Goal: Complete application form

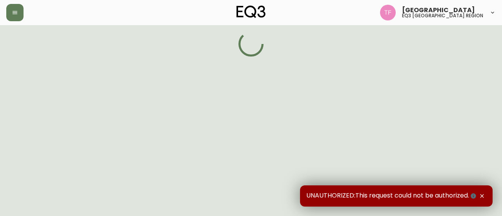
select select "QC"
select select "CA"
select select "CA_EN"
select select "Other"
select select "Interior Designer"
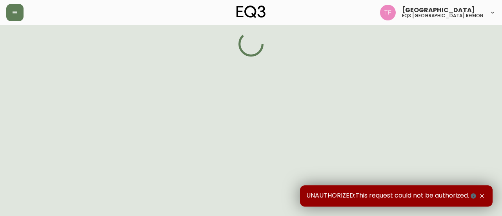
select select "false"
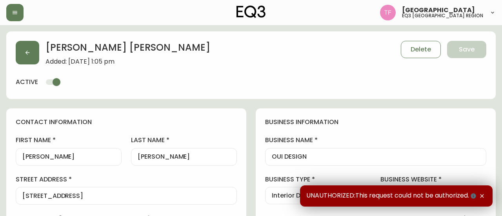
type input "EQ3 [GEOGRAPHIC_DATA] - [GEOGRAPHIC_DATA]"
select select "cjw10z96t00cw6gs04aeyfqxf"
